Goal: Task Accomplishment & Management: Manage account settings

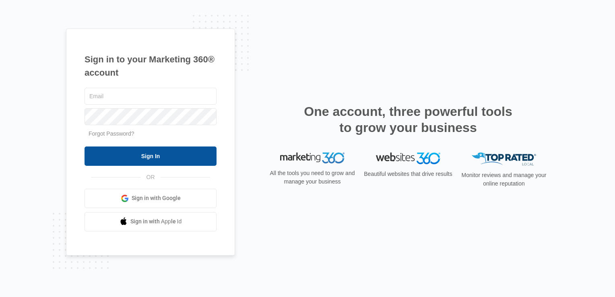
type input "[EMAIL_ADDRESS][DOMAIN_NAME]"
click at [167, 159] on input "Sign In" at bounding box center [151, 155] width 132 height 19
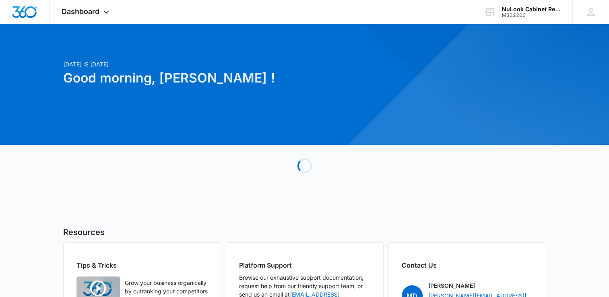
drag, startPoint x: 334, startPoint y: 154, endPoint x: 322, endPoint y: 166, distance: 16.5
click at [323, 161] on div "Loading" at bounding box center [304, 165] width 483 height 121
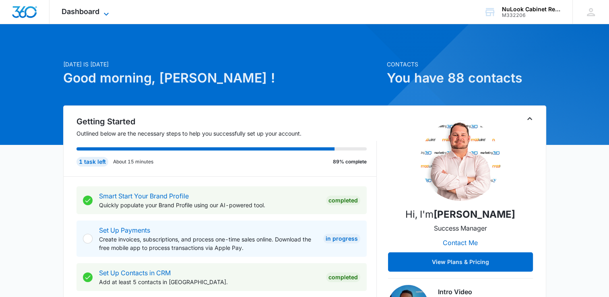
click at [107, 12] on icon at bounding box center [106, 14] width 10 height 10
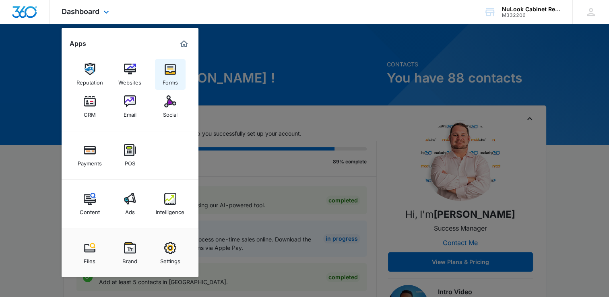
click at [174, 78] on div "Forms" at bounding box center [170, 80] width 15 height 10
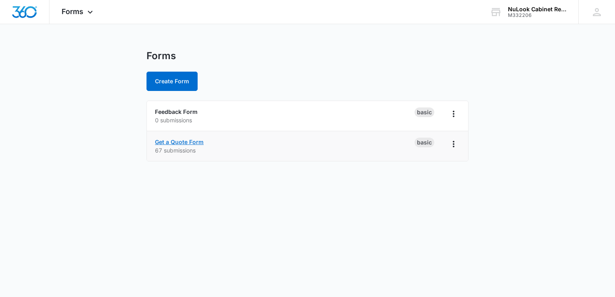
click at [185, 142] on link "Get a Quote Form" at bounding box center [179, 141] width 49 height 7
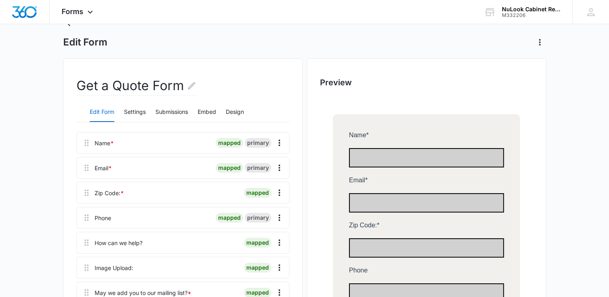
scroll to position [80, 0]
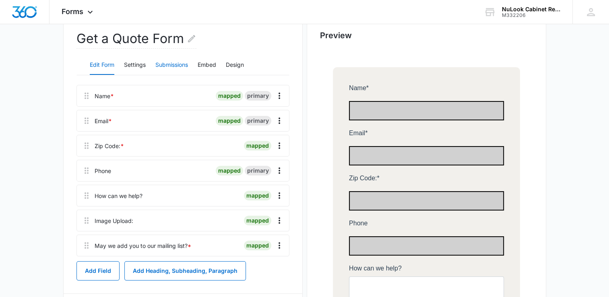
click at [166, 65] on button "Submissions" at bounding box center [171, 65] width 33 height 19
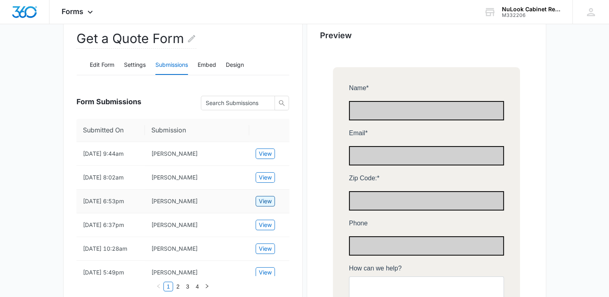
click at [266, 200] on span "View" at bounding box center [265, 201] width 13 height 9
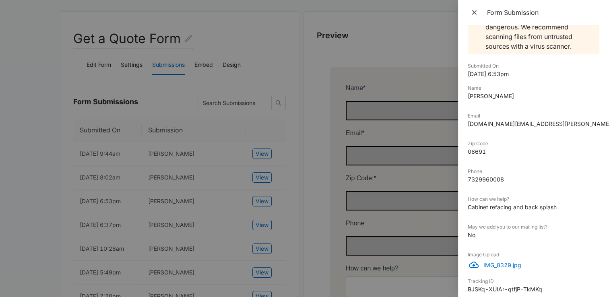
scroll to position [170, 0]
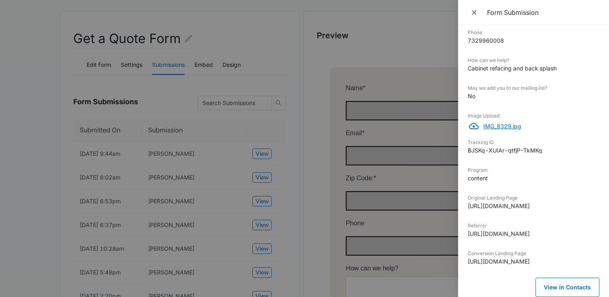
click at [502, 122] on p "IMG_8329.jpg" at bounding box center [541, 126] width 116 height 8
click at [294, 105] on div at bounding box center [304, 148] width 609 height 297
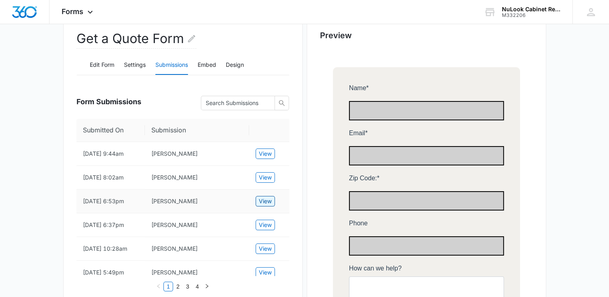
click at [269, 200] on span "View" at bounding box center [265, 201] width 13 height 9
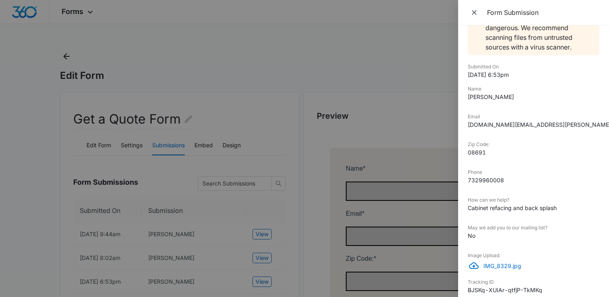
scroll to position [0, 0]
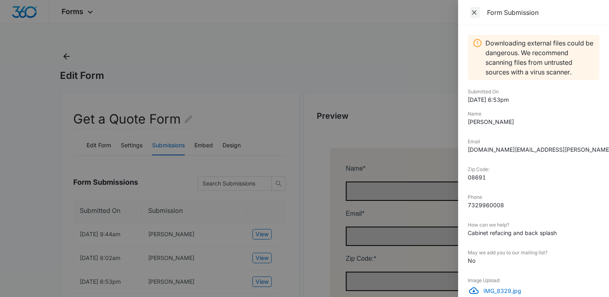
click at [474, 14] on icon "Close" at bounding box center [474, 12] width 8 height 8
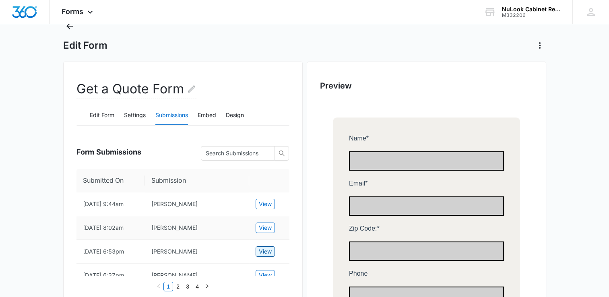
scroll to position [80, 0]
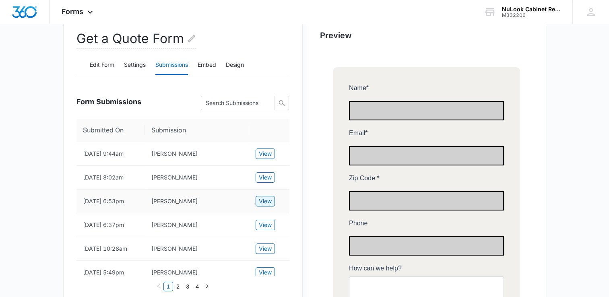
click at [265, 200] on span "View" at bounding box center [265, 201] width 13 height 9
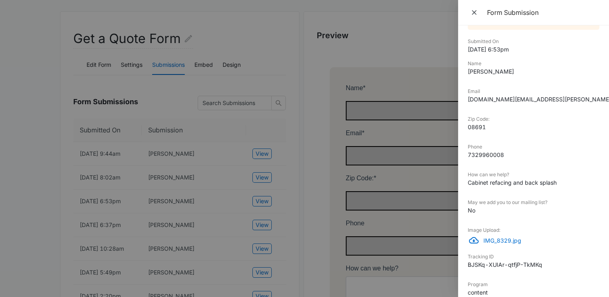
scroll to position [170, 0]
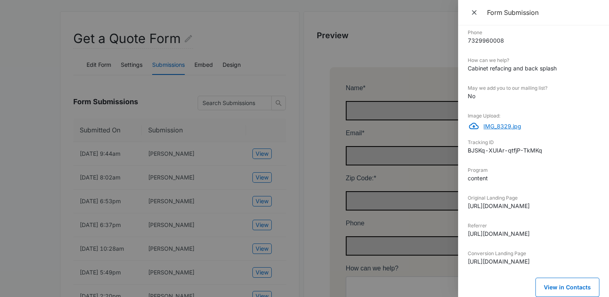
click at [507, 122] on p "IMG_8329.jpg" at bounding box center [541, 126] width 116 height 8
click at [388, 28] on div at bounding box center [304, 148] width 609 height 297
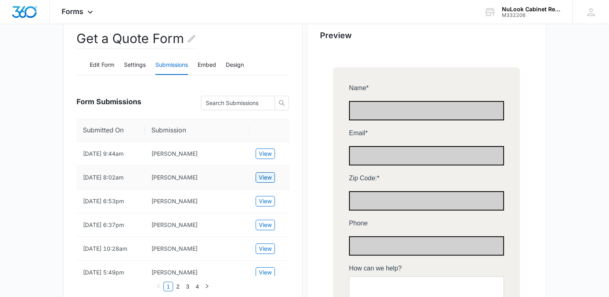
click at [264, 179] on span "View" at bounding box center [265, 177] width 13 height 9
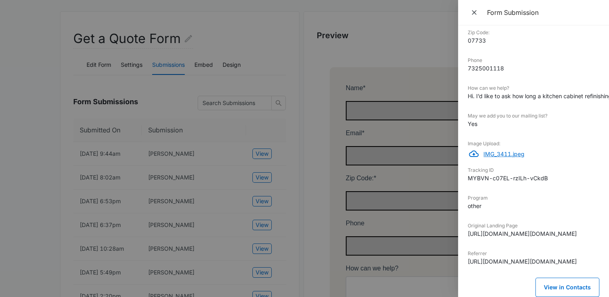
click at [516, 150] on p "IMG_3411.jpeg" at bounding box center [541, 154] width 116 height 8
click at [400, 34] on div at bounding box center [304, 148] width 609 height 297
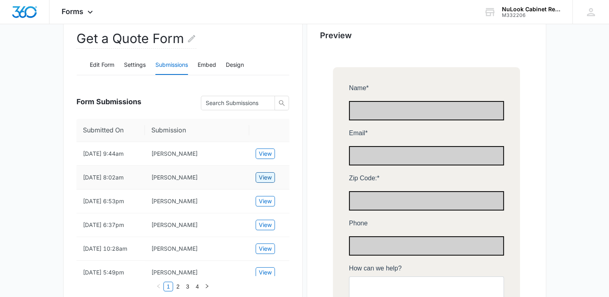
click at [266, 178] on span "View" at bounding box center [265, 177] width 13 height 9
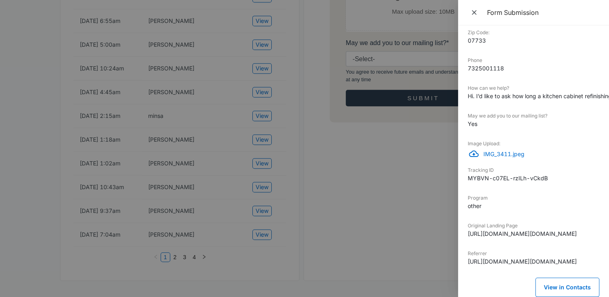
scroll to position [0, 0]
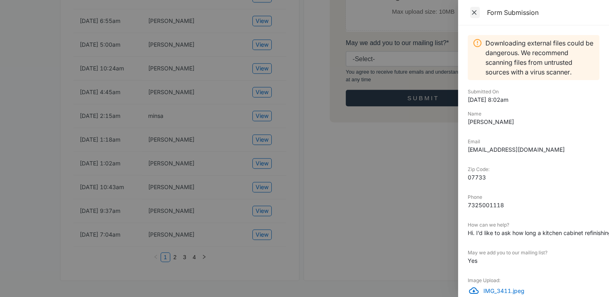
click at [474, 11] on icon "Close" at bounding box center [474, 12] width 8 height 8
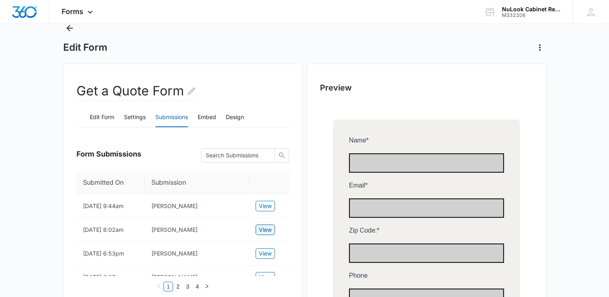
scroll to position [80, 0]
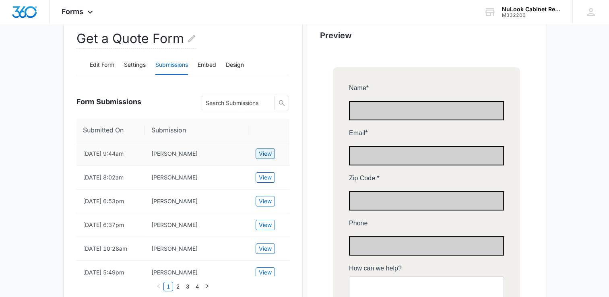
click at [269, 154] on span "View" at bounding box center [265, 153] width 13 height 9
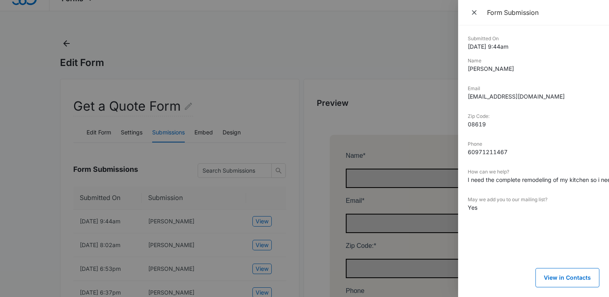
scroll to position [0, 0]
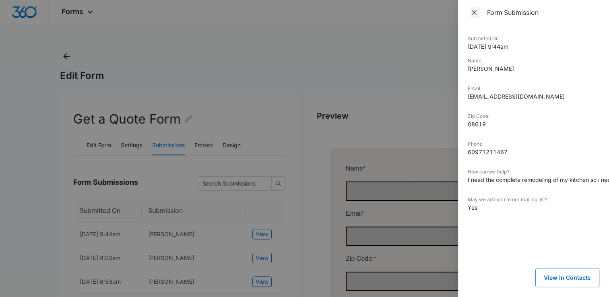
drag, startPoint x: 474, startPoint y: 13, endPoint x: 464, endPoint y: 20, distance: 12.2
click at [473, 13] on icon "Close" at bounding box center [474, 12] width 8 height 8
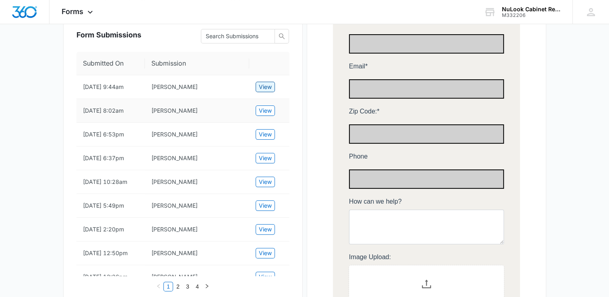
scroll to position [161, 0]
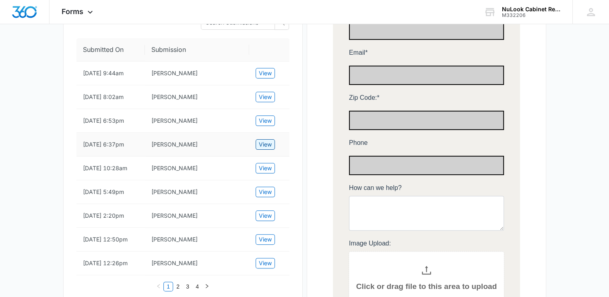
click at [263, 144] on span "View" at bounding box center [265, 144] width 13 height 9
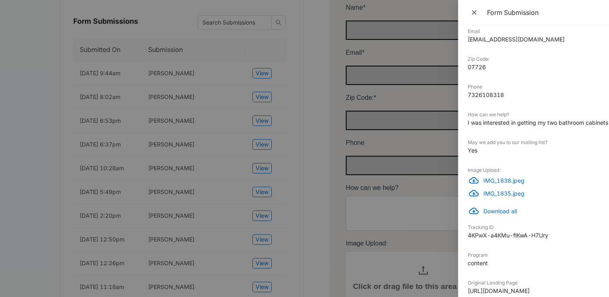
scroll to position [121, 0]
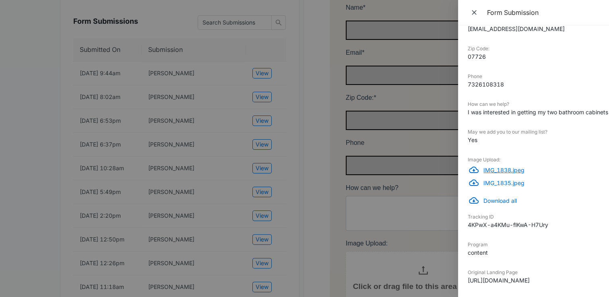
click at [520, 168] on p "IMG_1838.jpeg" at bounding box center [541, 170] width 116 height 8
click at [504, 182] on p "IMG_1835.jpeg" at bounding box center [541, 183] width 116 height 8
click at [503, 171] on p "IMG_1838.jpeg" at bounding box center [541, 170] width 116 height 8
click at [419, 13] on div at bounding box center [304, 148] width 609 height 297
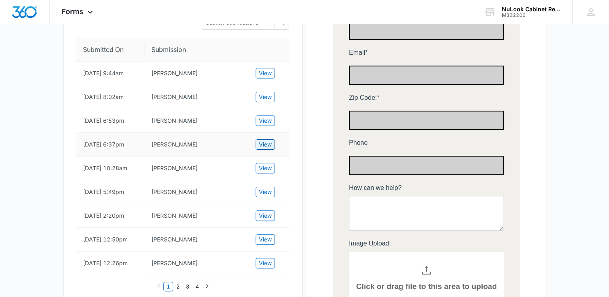
click at [266, 142] on span "View" at bounding box center [265, 144] width 13 height 9
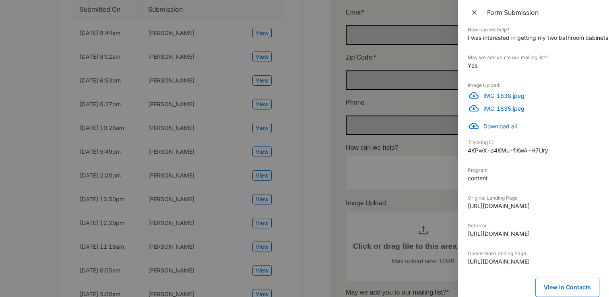
scroll to position [0, 0]
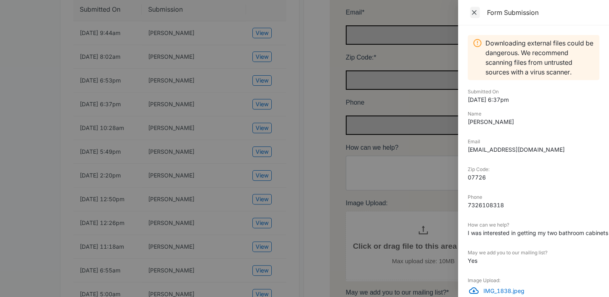
click at [475, 12] on icon "Close" at bounding box center [474, 12] width 8 height 8
